Goal: Find specific page/section: Find specific page/section

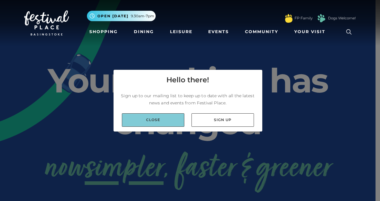
click at [173, 116] on link "Close" at bounding box center [153, 119] width 62 height 13
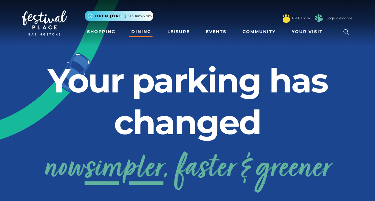
click at [132, 31] on link "Dining" at bounding box center [141, 31] width 25 height 11
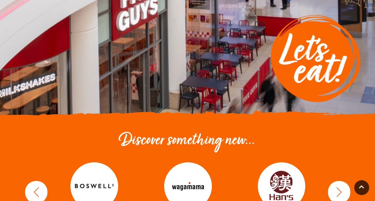
scroll to position [179, 0]
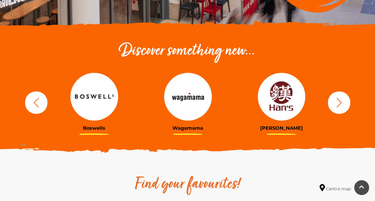
click at [334, 101] on icon "button" at bounding box center [339, 102] width 11 height 11
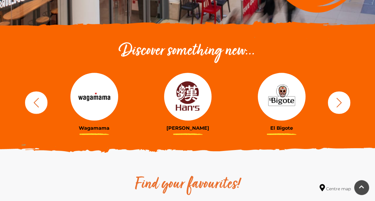
click at [334, 101] on icon "button" at bounding box center [339, 102] width 11 height 11
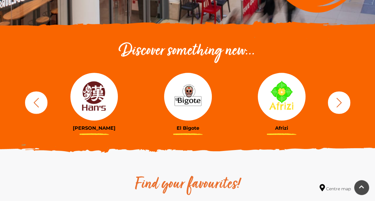
click at [334, 101] on icon "button" at bounding box center [339, 102] width 11 height 11
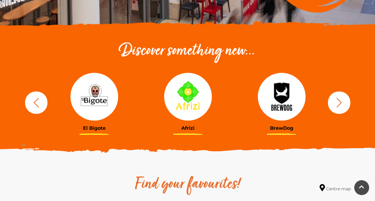
click at [334, 101] on icon "button" at bounding box center [339, 102] width 11 height 11
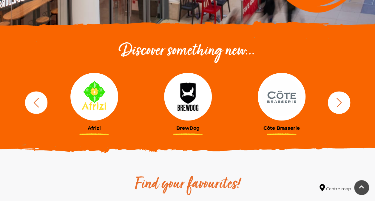
click at [334, 101] on icon "button" at bounding box center [339, 102] width 11 height 11
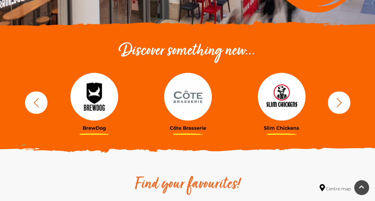
click at [334, 101] on icon "button" at bounding box center [339, 102] width 11 height 11
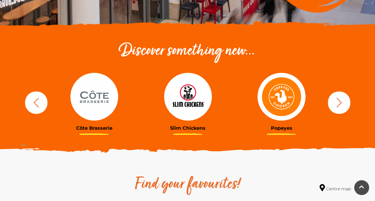
click at [334, 101] on icon "button" at bounding box center [339, 102] width 11 height 11
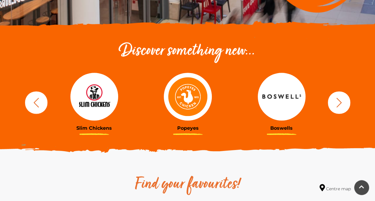
click at [334, 101] on icon "button" at bounding box center [339, 102] width 11 height 11
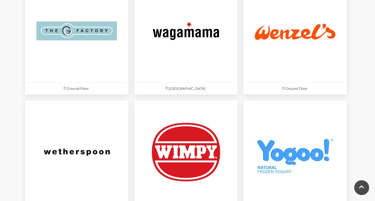
scroll to position [1935, 0]
